Goal: Task Accomplishment & Management: Use online tool/utility

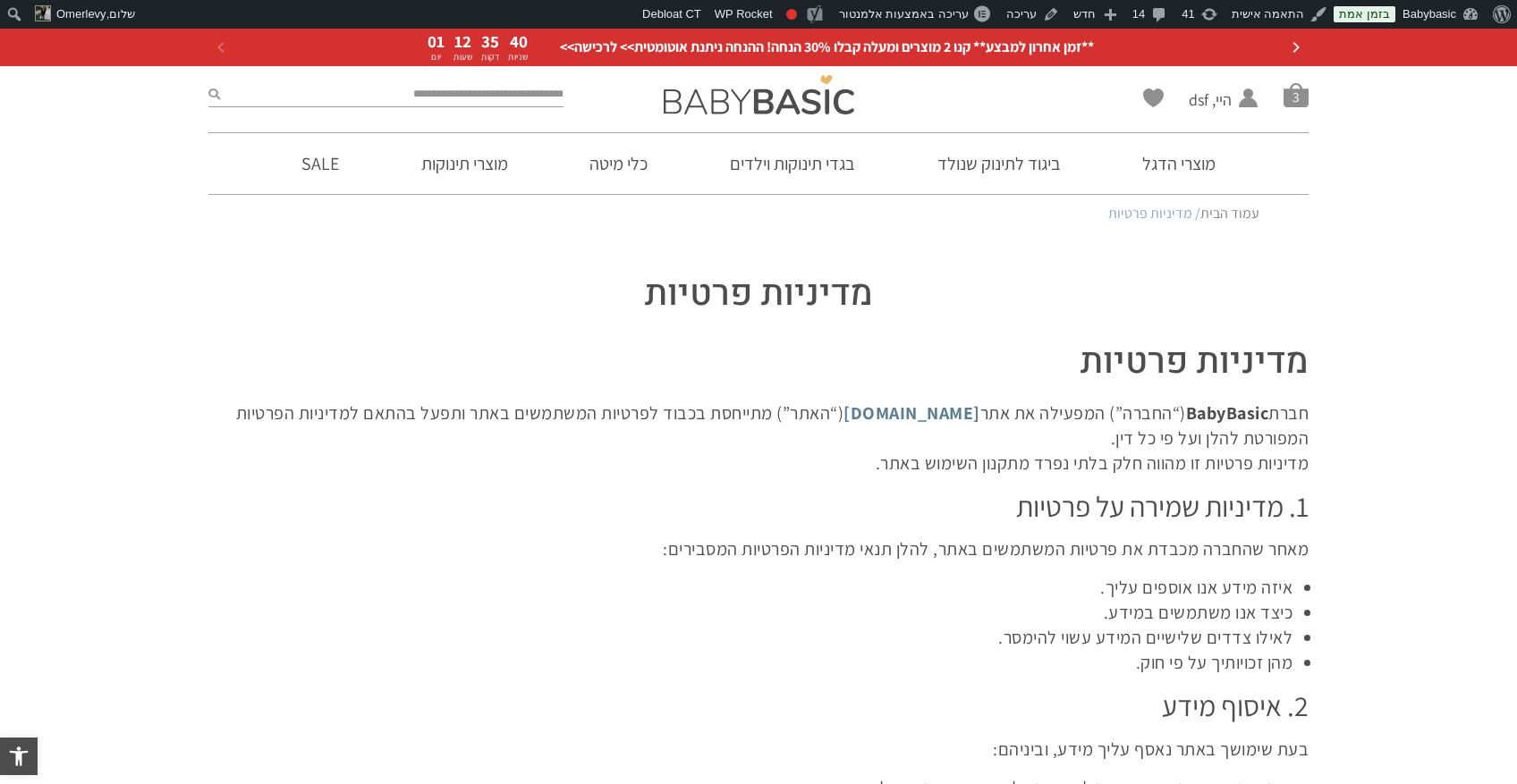
click at [829, 287] on h1 "מדיניות פרטיות" at bounding box center [758, 294] width 1100 height 50
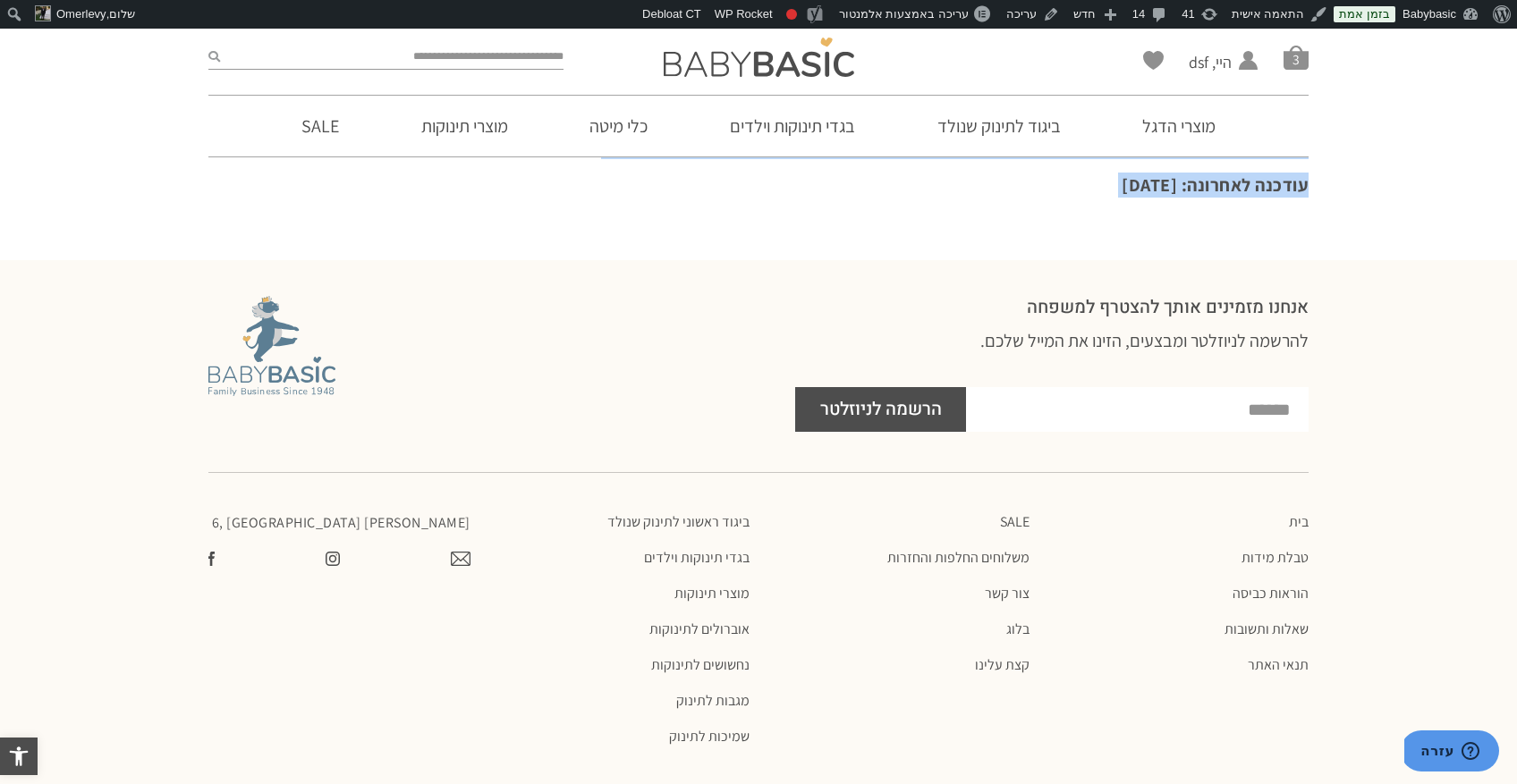
drag, startPoint x: 829, startPoint y: 287, endPoint x: 1044, endPoint y: 225, distance: 223.8
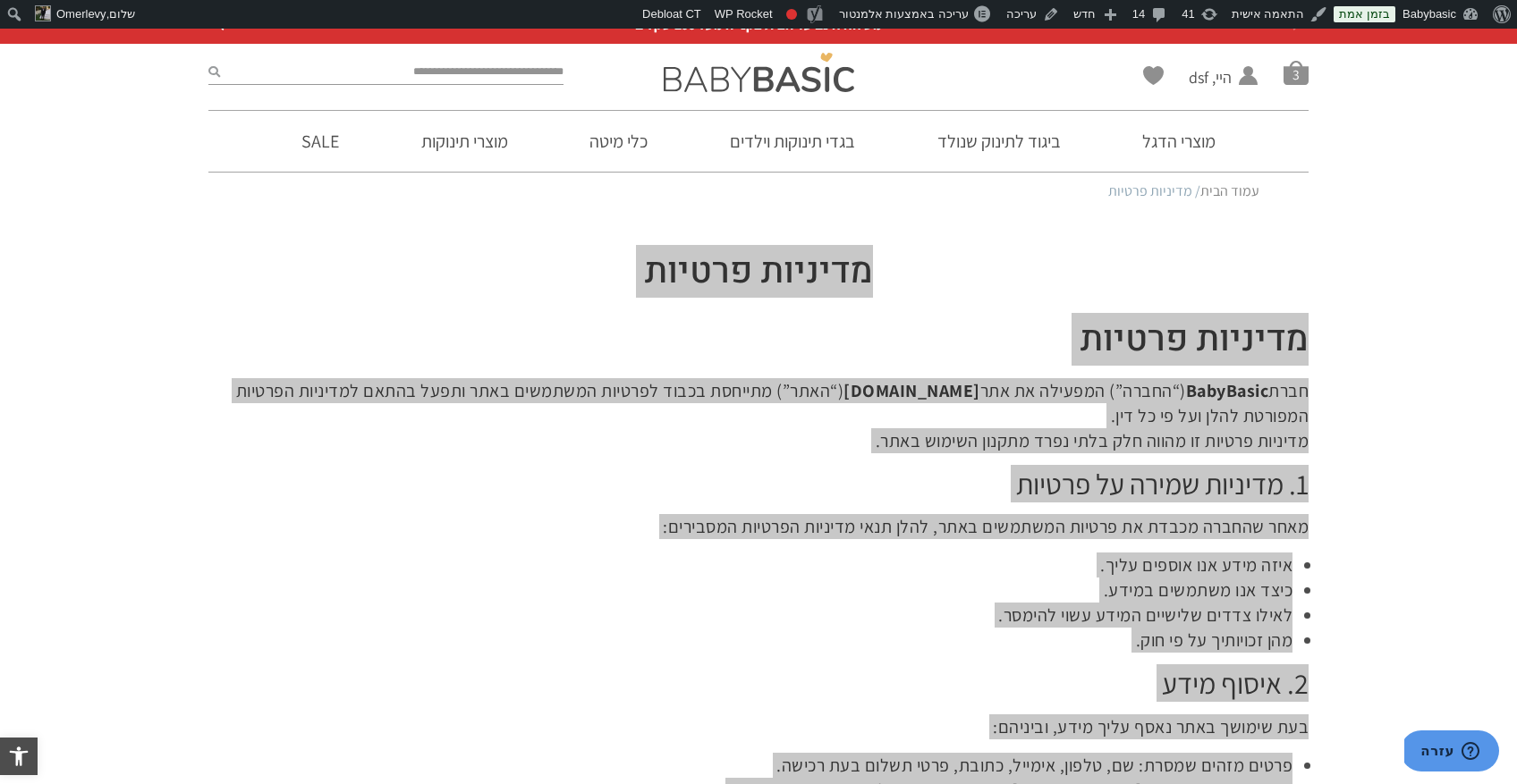
scroll to position [27, 0]
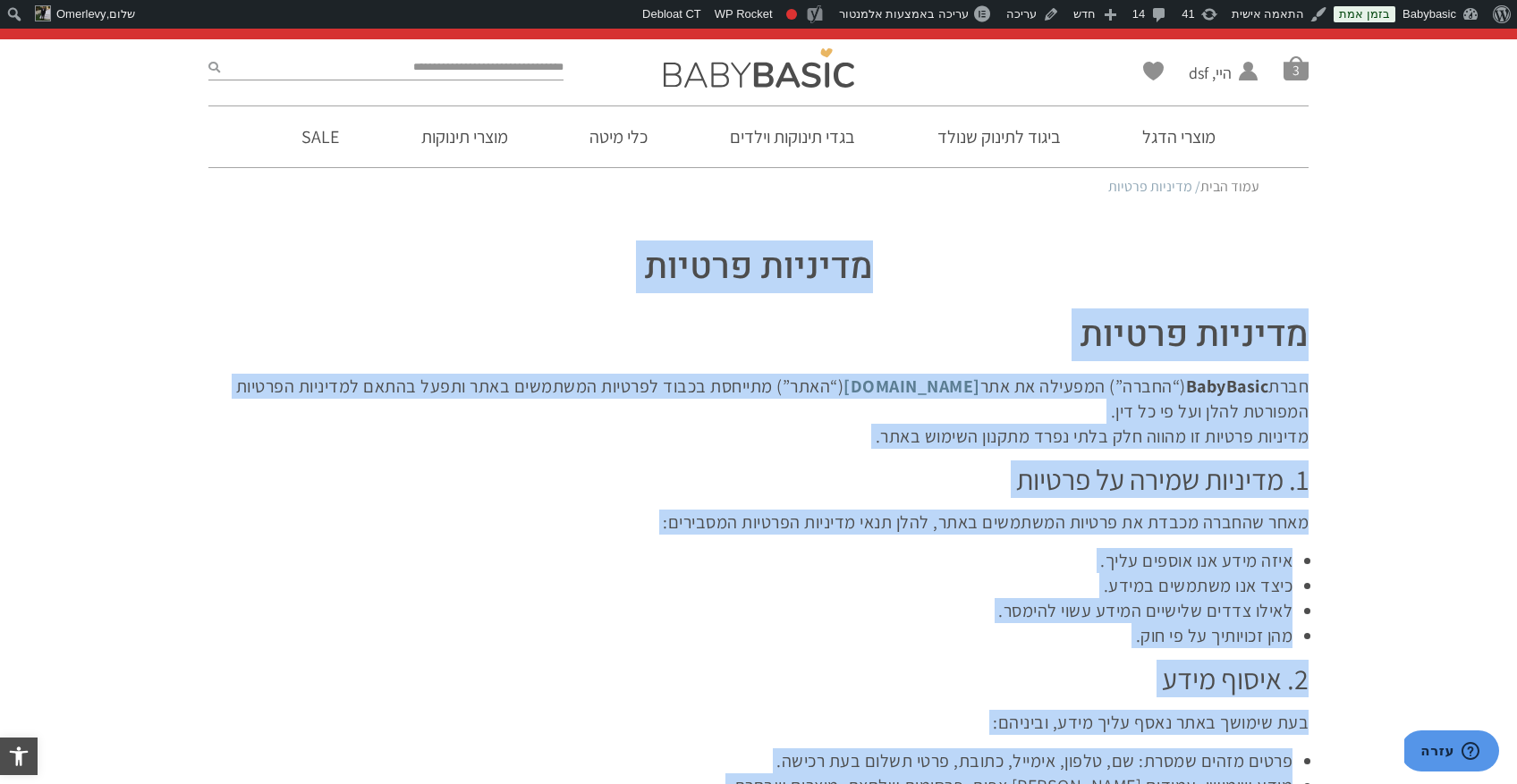
click at [1134, 325] on h1 "מדיניות פרטיות" at bounding box center [758, 335] width 1100 height 50
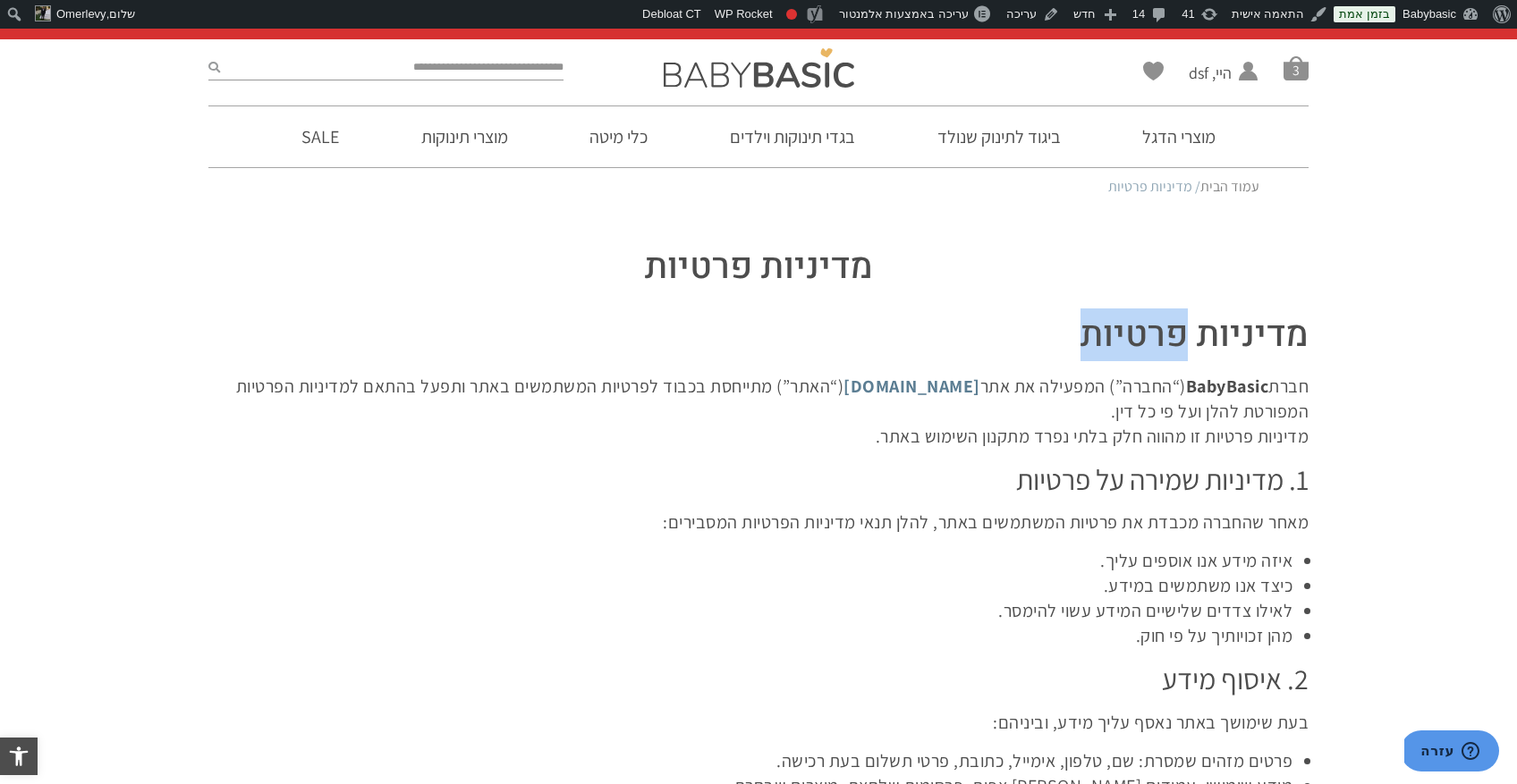
click at [1134, 325] on h1 "מדיניות פרטיות" at bounding box center [758, 335] width 1100 height 50
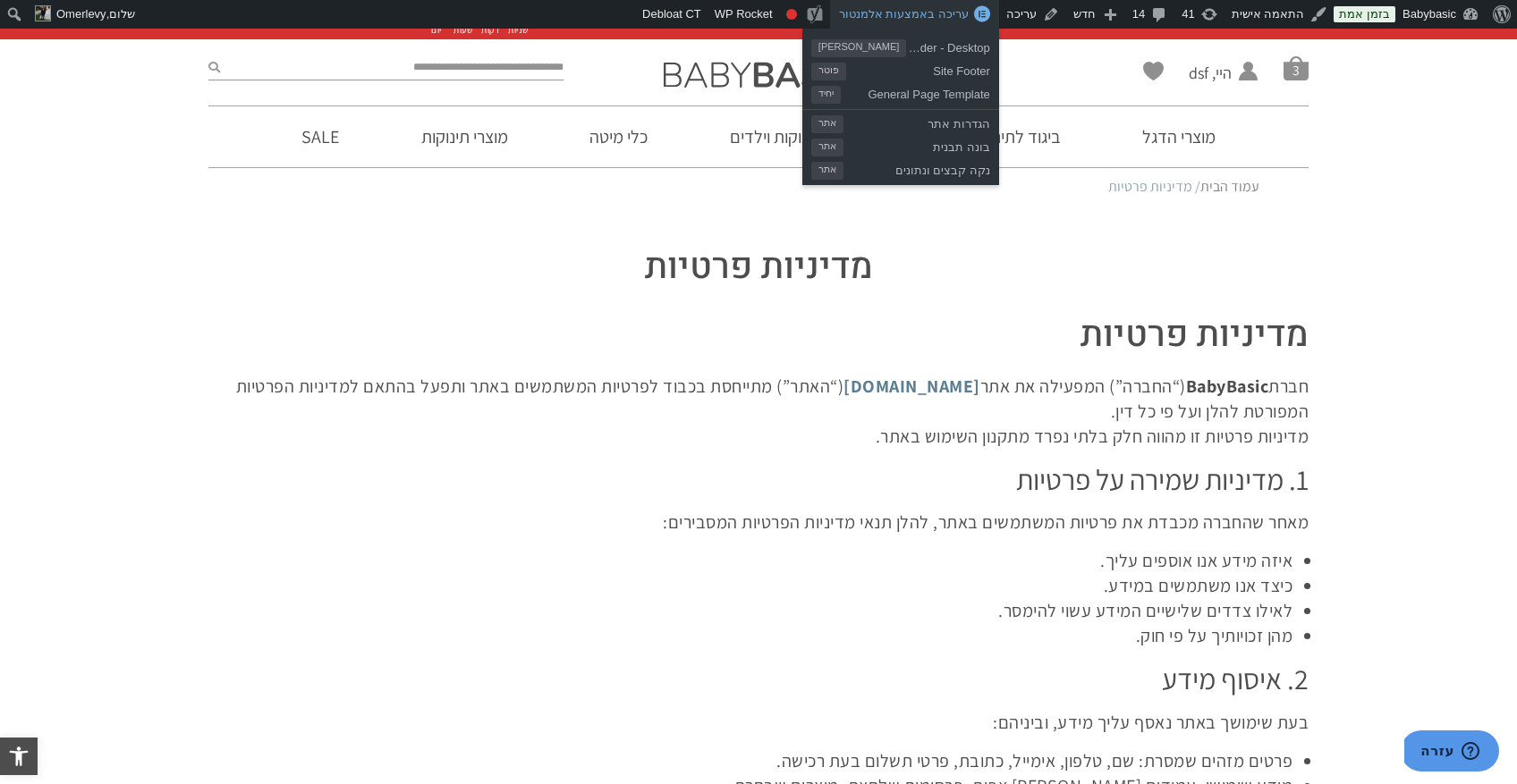
click at [949, 9] on span "עריכה באמצעות אלמנטור" at bounding box center [903, 14] width 130 height 14
click at [946, 16] on span "עריכה באמצעות אלמנטור" at bounding box center [903, 14] width 130 height 14
click at [918, 15] on span "עריכה באמצעות אלמנטור" at bounding box center [903, 14] width 130 height 14
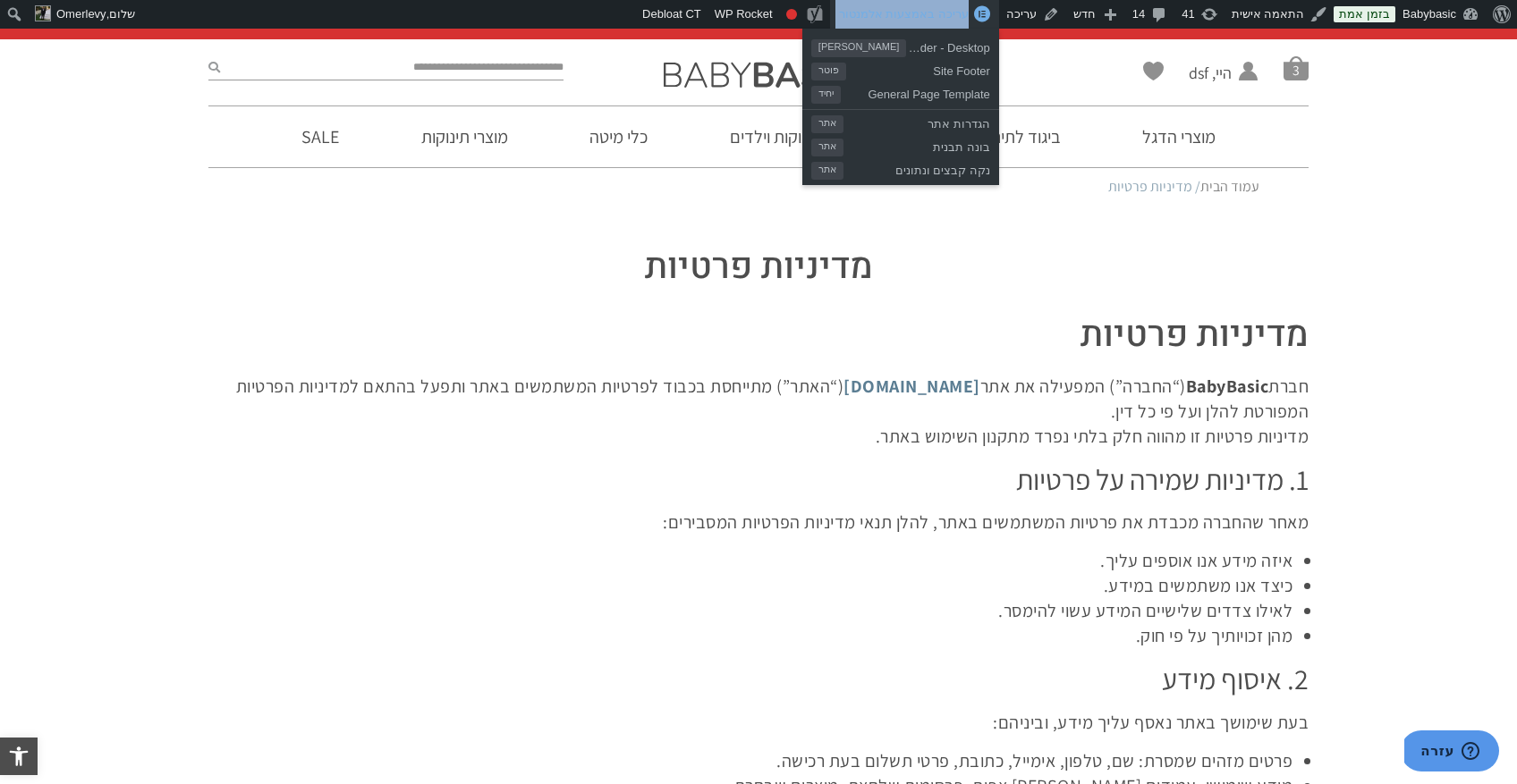
click at [918, 15] on span "עריכה באמצעות אלמנטור" at bounding box center [903, 14] width 130 height 14
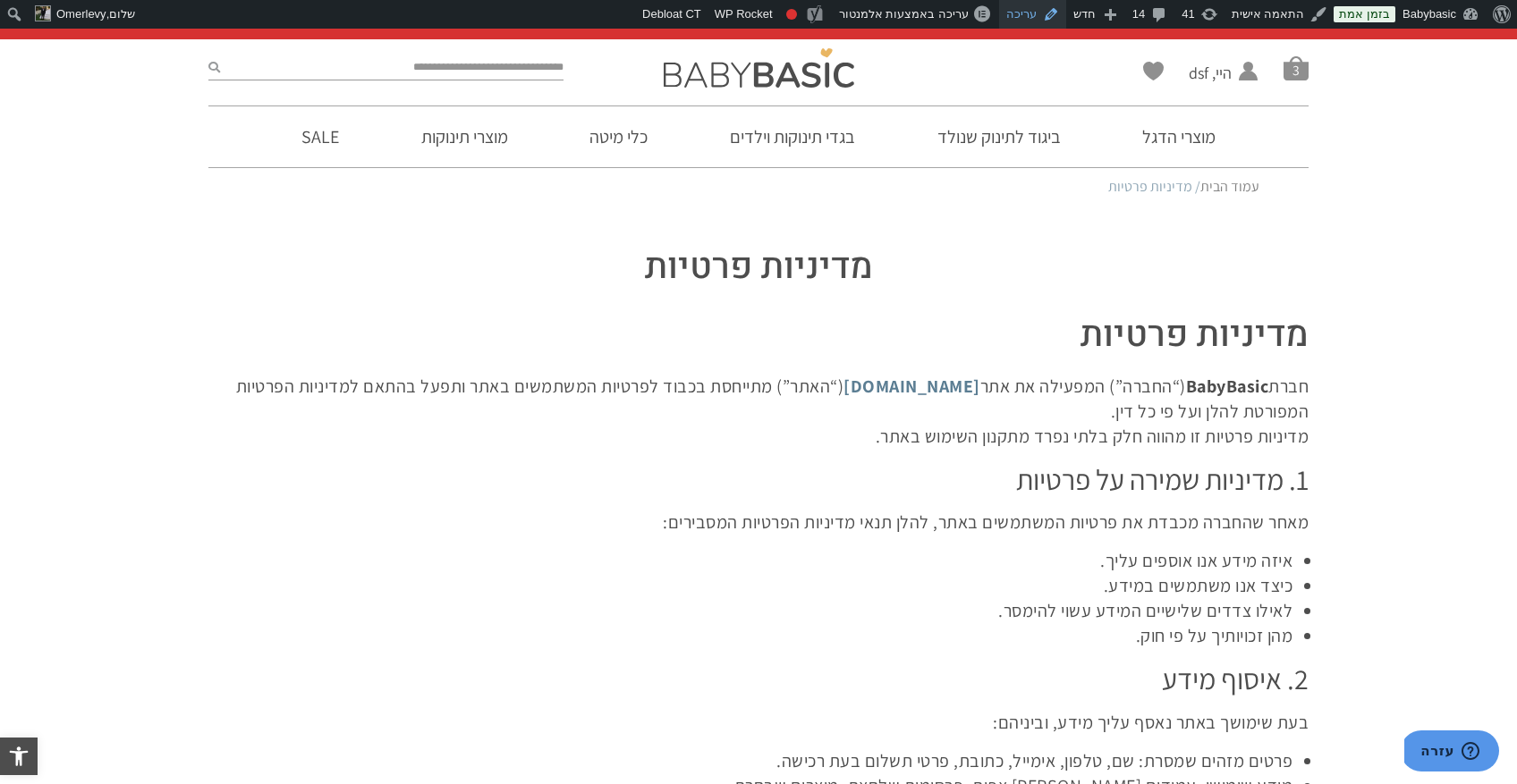
click at [1044, 19] on link "עריכה" at bounding box center [1032, 14] width 67 height 29
